Goal: Task Accomplishment & Management: Use online tool/utility

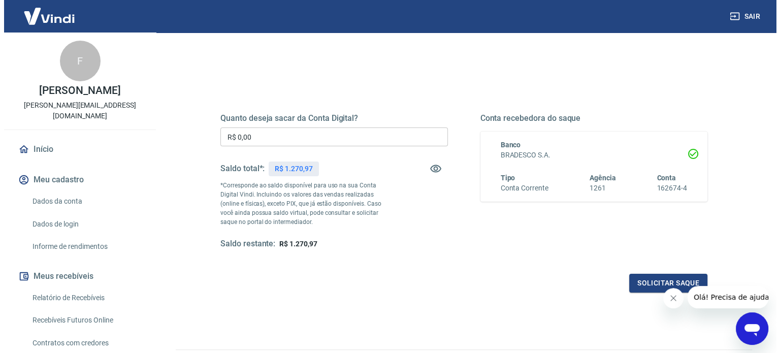
scroll to position [102, 0]
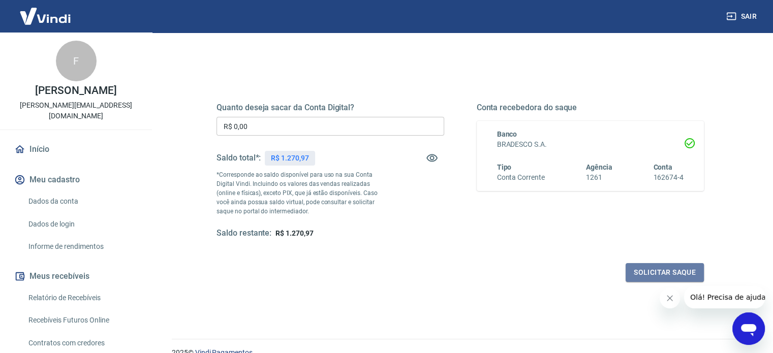
click at [667, 268] on button "Solicitar saque" at bounding box center [664, 272] width 78 height 19
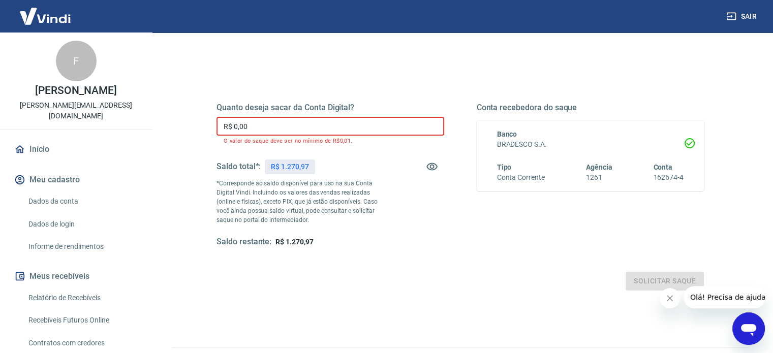
drag, startPoint x: 260, startPoint y: 127, endPoint x: 200, endPoint y: 123, distance: 60.1
click at [200, 123] on div "Quanto deseja sacar da Conta Digital? R$ 0,00 ​ O valor do saque deve ser no mí…" at bounding box center [460, 180] width 536 height 245
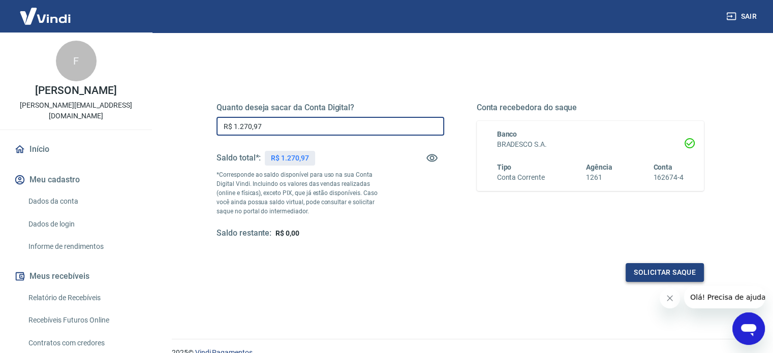
type input "R$ 1.270,97"
click at [648, 276] on button "Solicitar saque" at bounding box center [664, 272] width 78 height 19
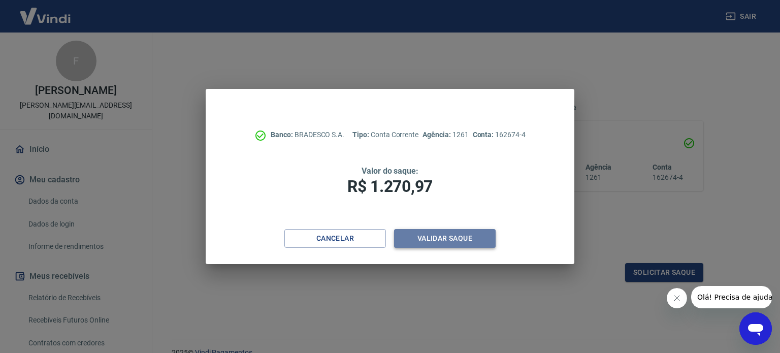
click at [468, 243] on button "Validar saque" at bounding box center [445, 238] width 102 height 19
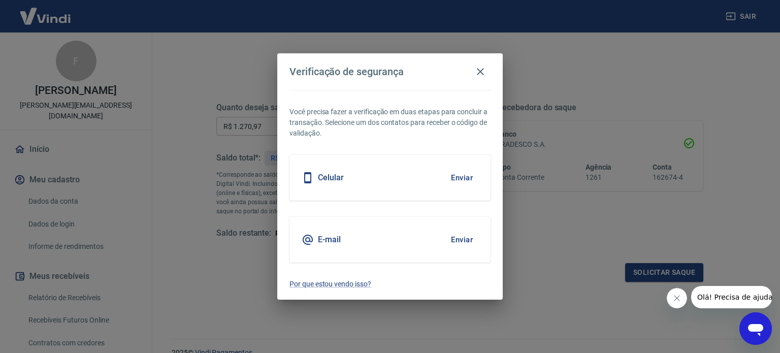
click at [412, 181] on div "Celular Enviar" at bounding box center [390, 178] width 201 height 46
click at [463, 176] on button "Enviar" at bounding box center [461, 177] width 33 height 21
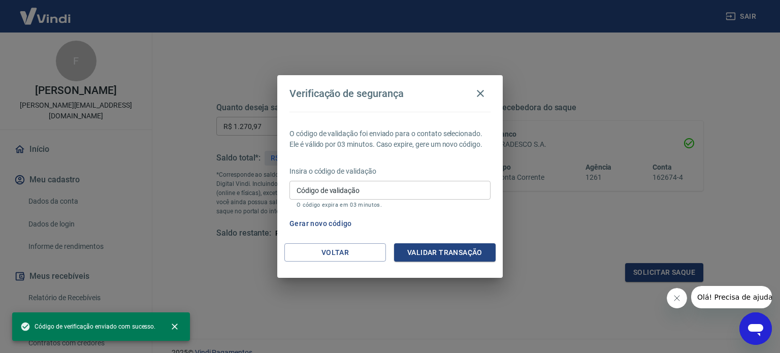
click at [402, 191] on input "Código de validação" at bounding box center [390, 190] width 201 height 19
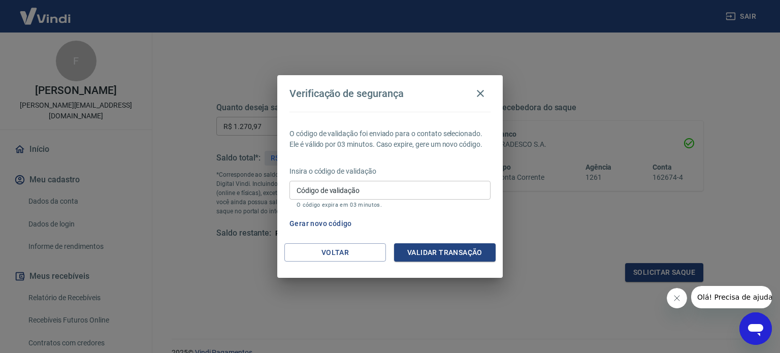
click at [450, 226] on div "Gerar novo código" at bounding box center [387, 223] width 205 height 19
click at [437, 189] on input "Código de validação" at bounding box center [390, 190] width 201 height 19
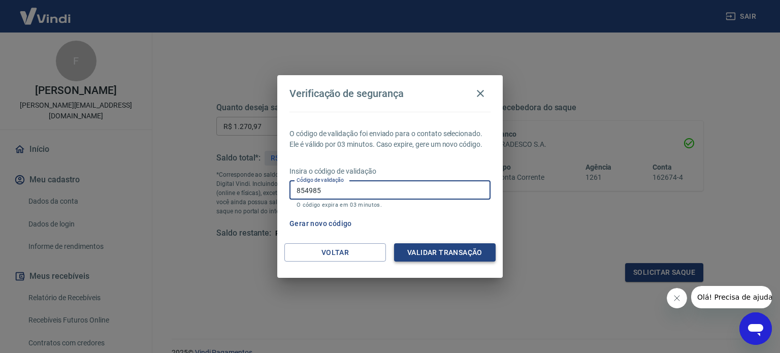
type input "854985"
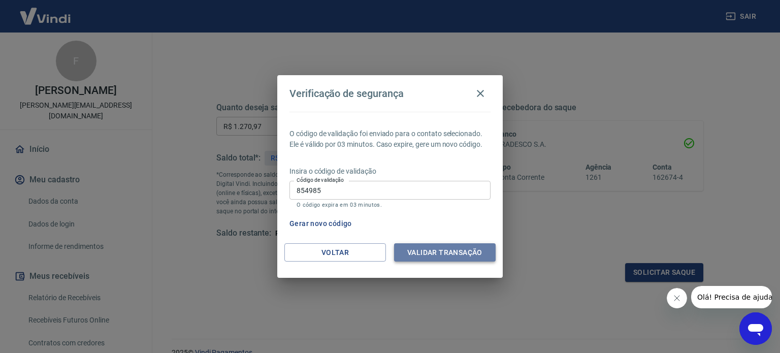
click at [441, 251] on button "Validar transação" at bounding box center [445, 252] width 102 height 19
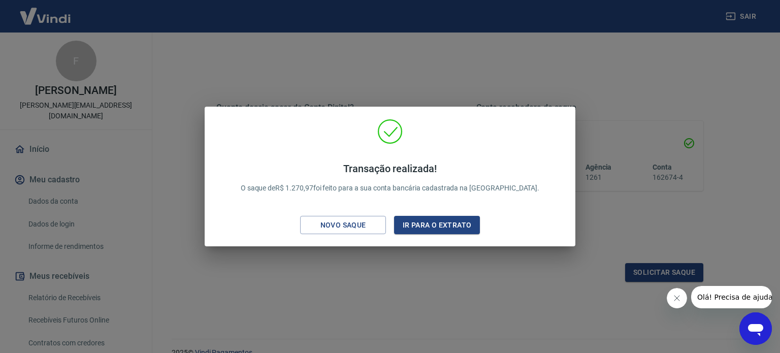
click at [551, 300] on div "Transação realizada! O saque de R$ 1.270,97 foi feito para a sua conta bancária…" at bounding box center [390, 176] width 780 height 353
